Goal: Task Accomplishment & Management: Complete application form

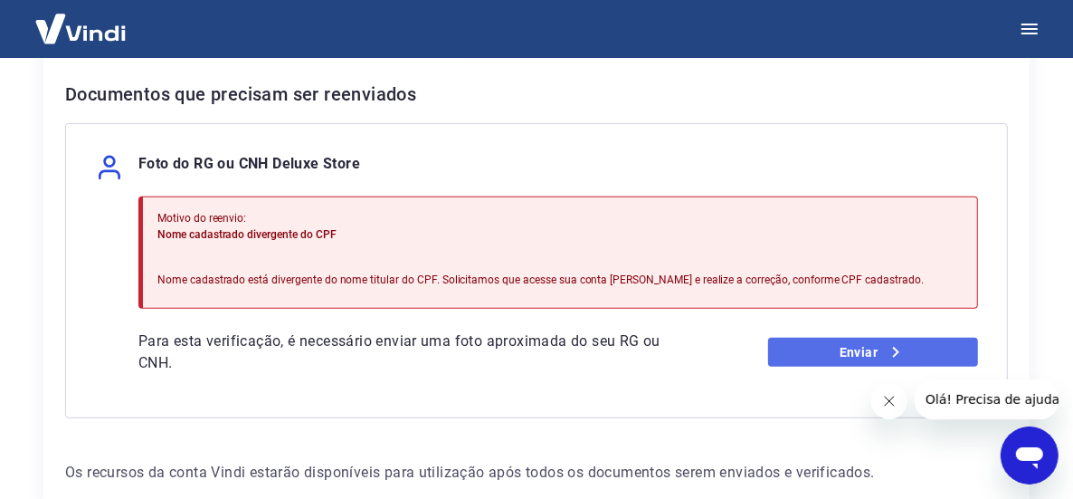
click at [872, 347] on link "Enviar" at bounding box center [873, 351] width 210 height 29
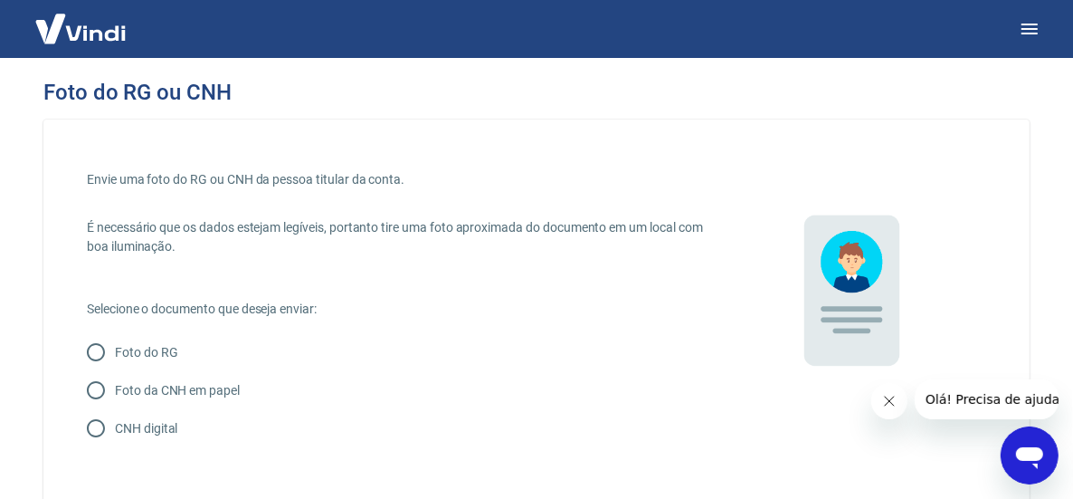
click at [93, 388] on input "Foto da CNH em papel" at bounding box center [96, 390] width 38 height 38
radio input "true"
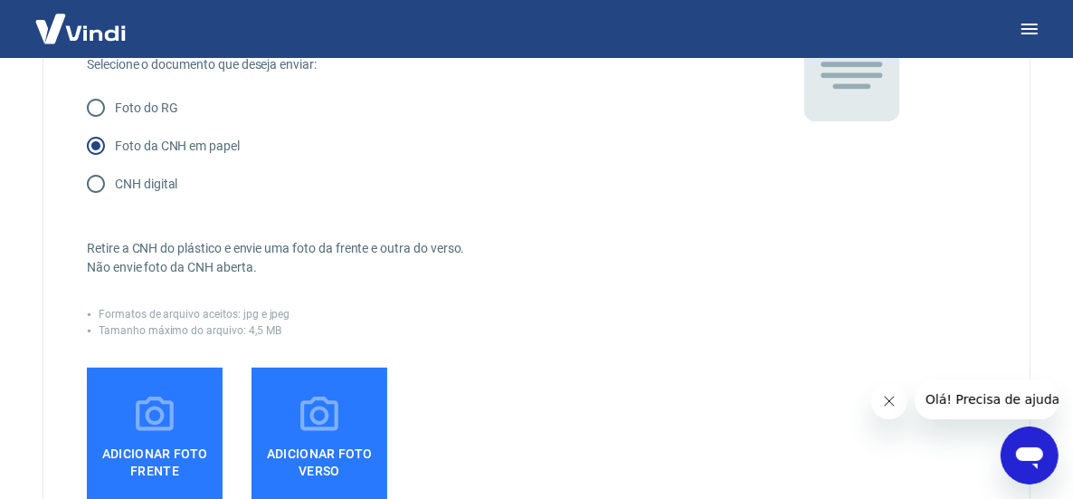
scroll to position [271, 0]
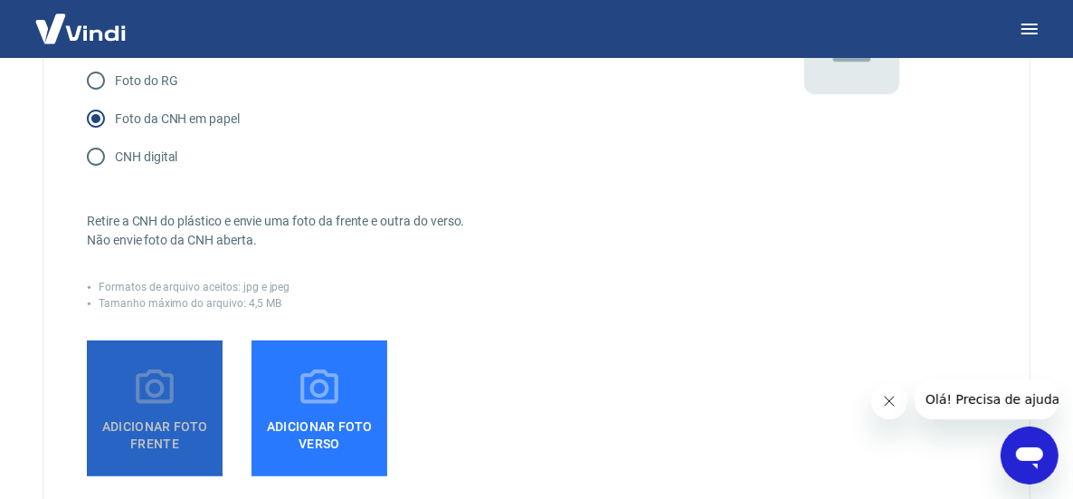
click at [158, 392] on icon at bounding box center [155, 386] width 38 height 34
click at [0, 0] on input "Adicionar foto frente" at bounding box center [0, 0] width 0 height 0
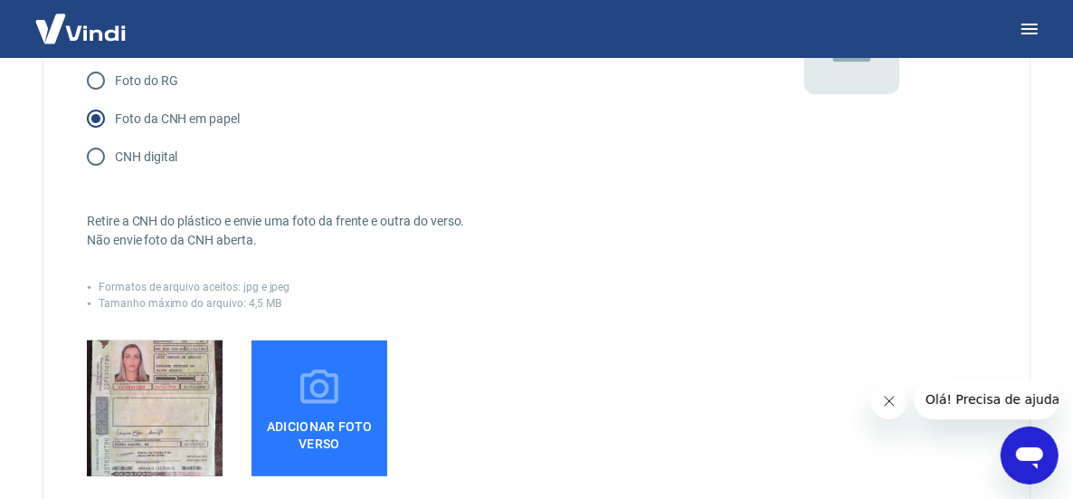
click at [311, 408] on icon at bounding box center [319, 388] width 45 height 45
click at [0, 0] on input "Adicionar foto verso" at bounding box center [0, 0] width 0 height 0
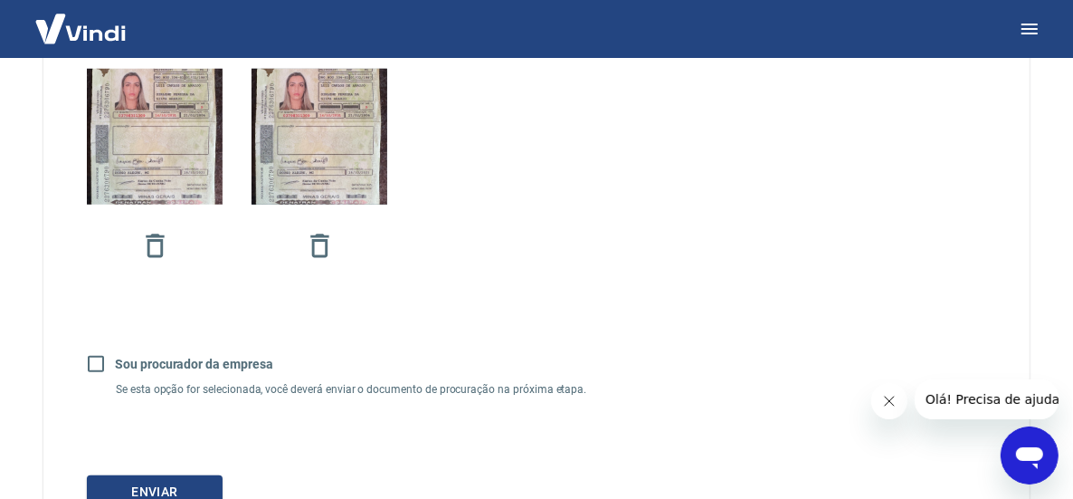
scroll to position [694, 0]
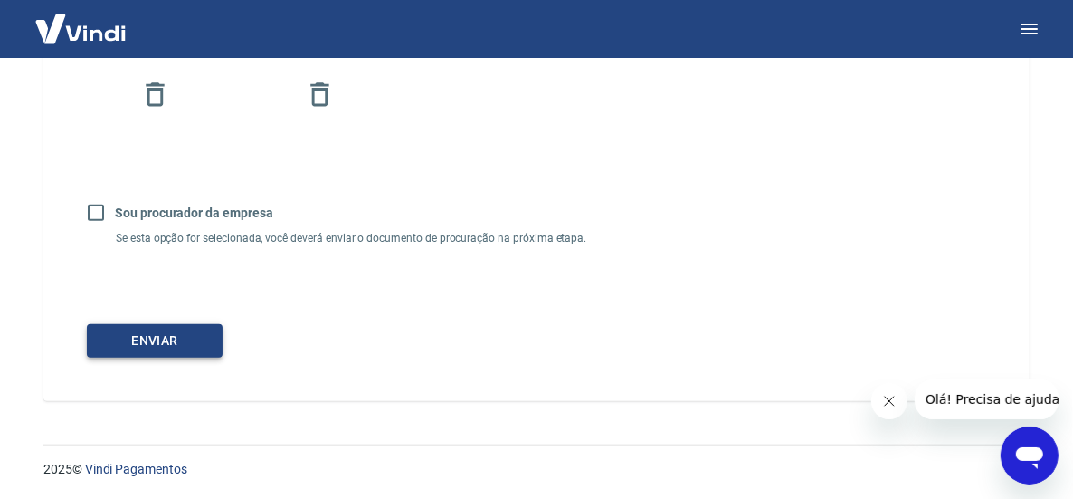
click at [164, 338] on button "Enviar" at bounding box center [155, 340] width 136 height 33
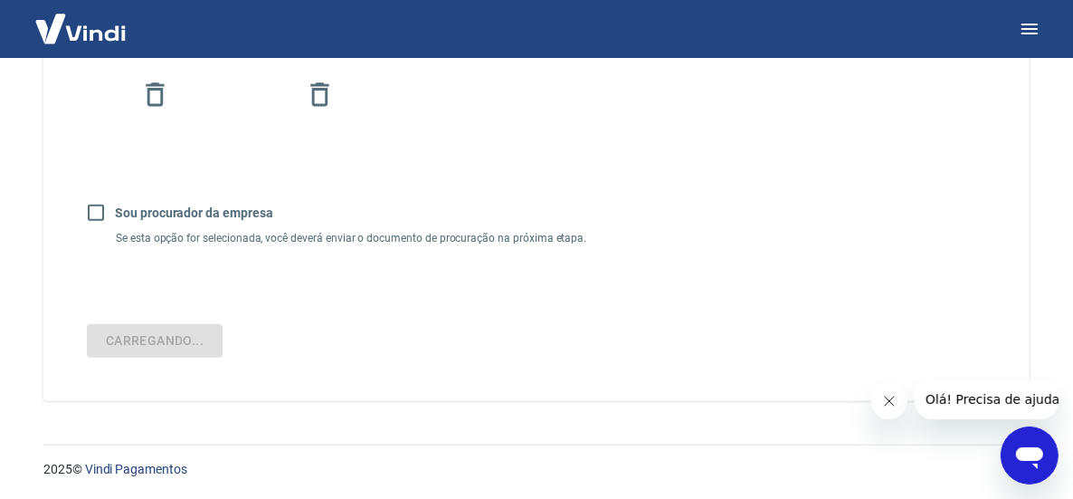
scroll to position [128, 0]
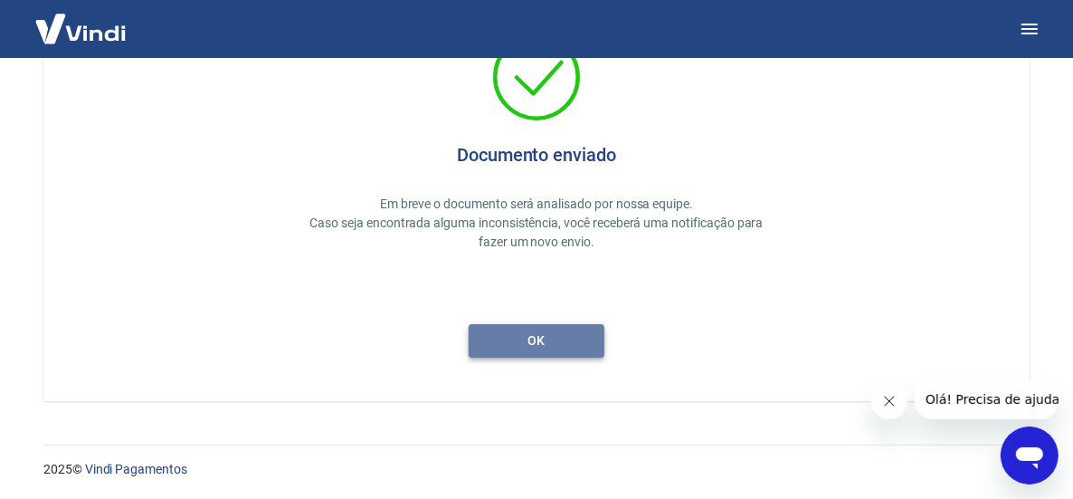
click at [575, 347] on button "ok" at bounding box center [537, 340] width 136 height 33
